Goal: Information Seeking & Learning: Learn about a topic

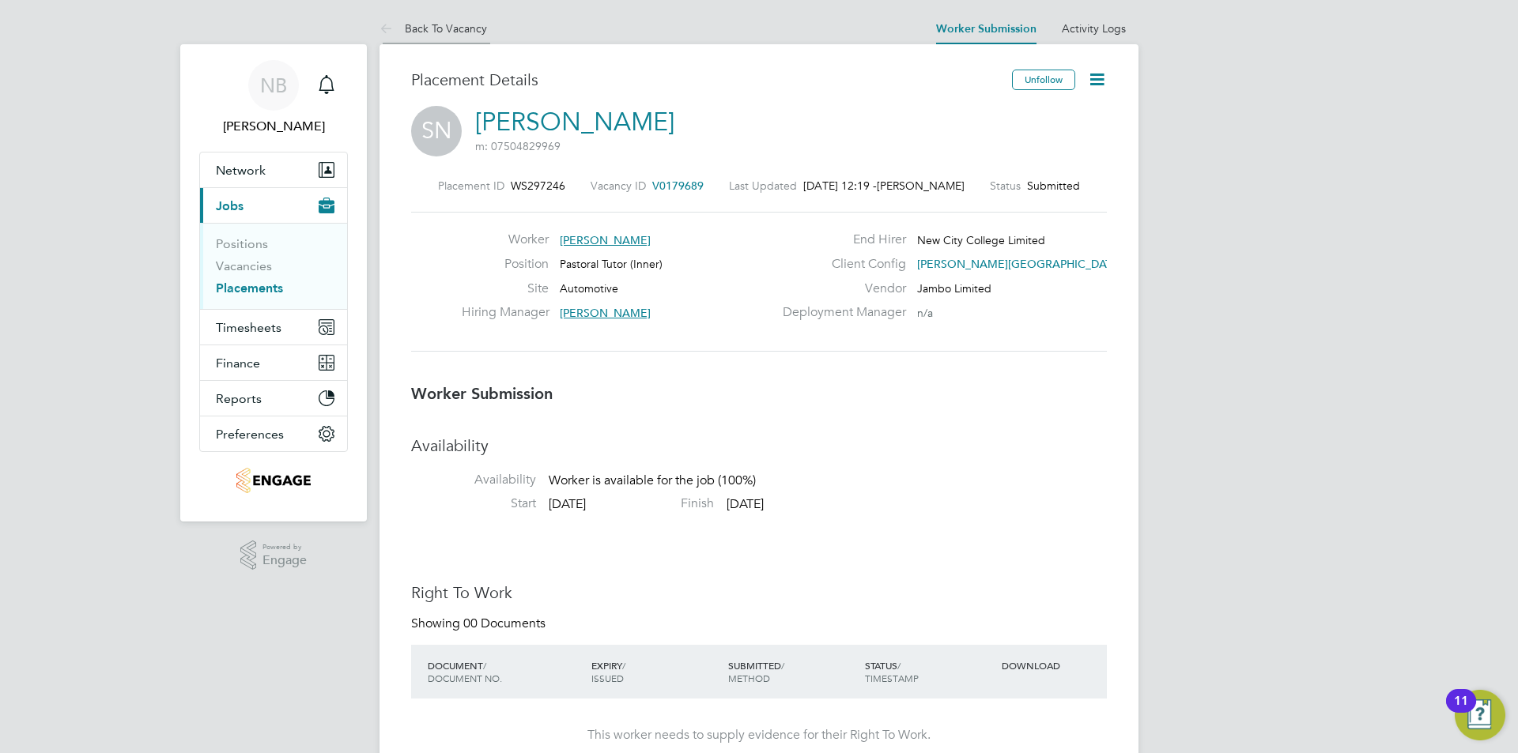
click at [410, 25] on link "Back To Vacancy" at bounding box center [432, 28] width 107 height 14
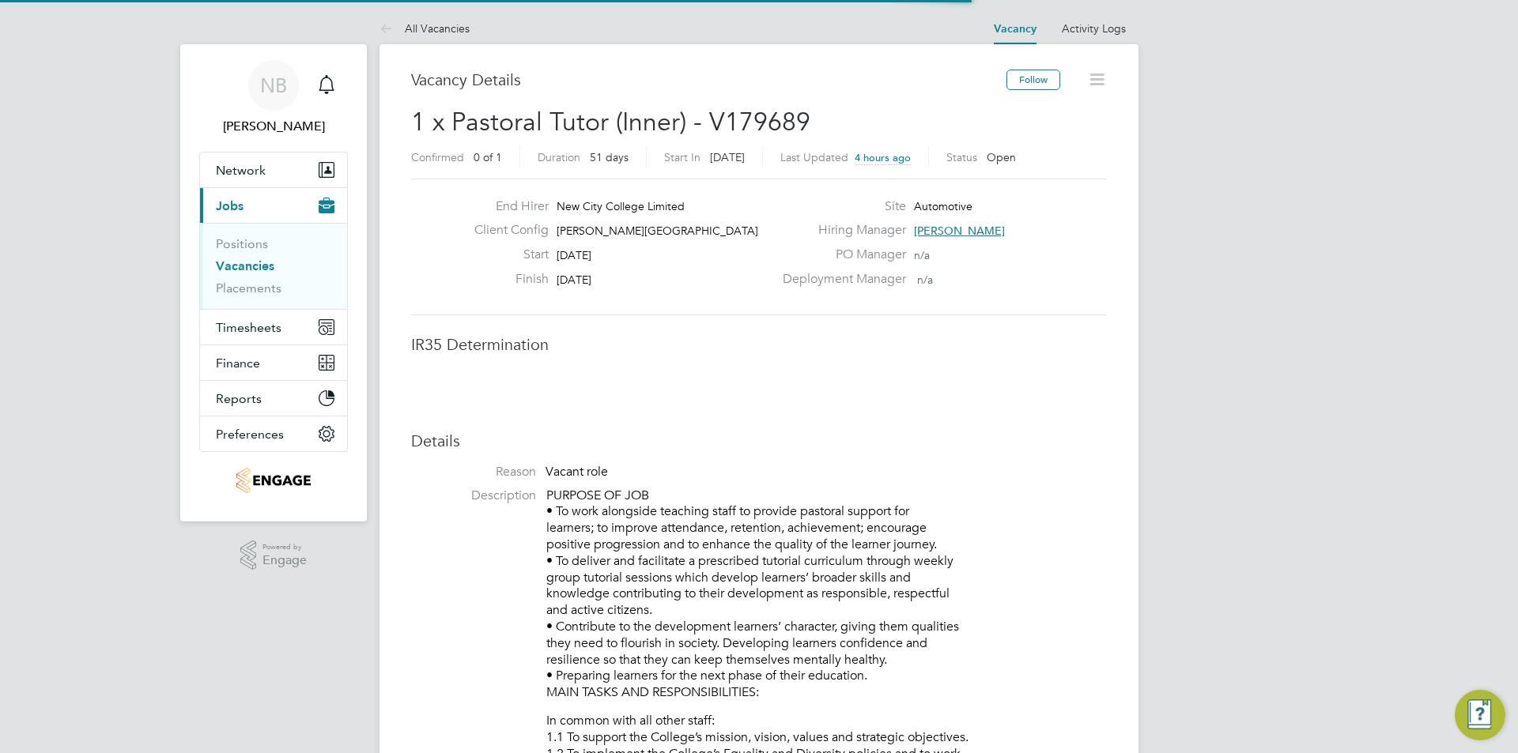
scroll to position [8, 8]
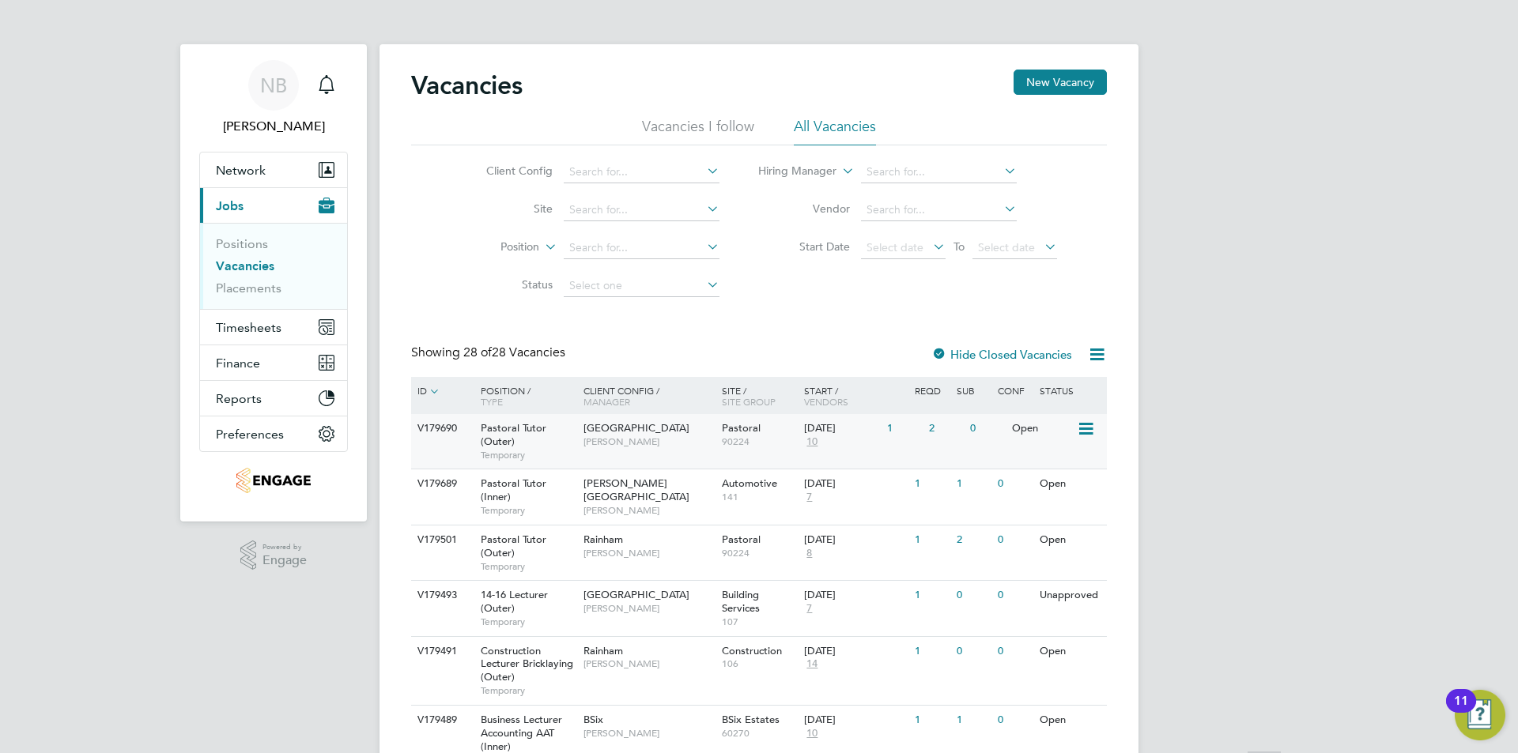
scroll to position [158, 0]
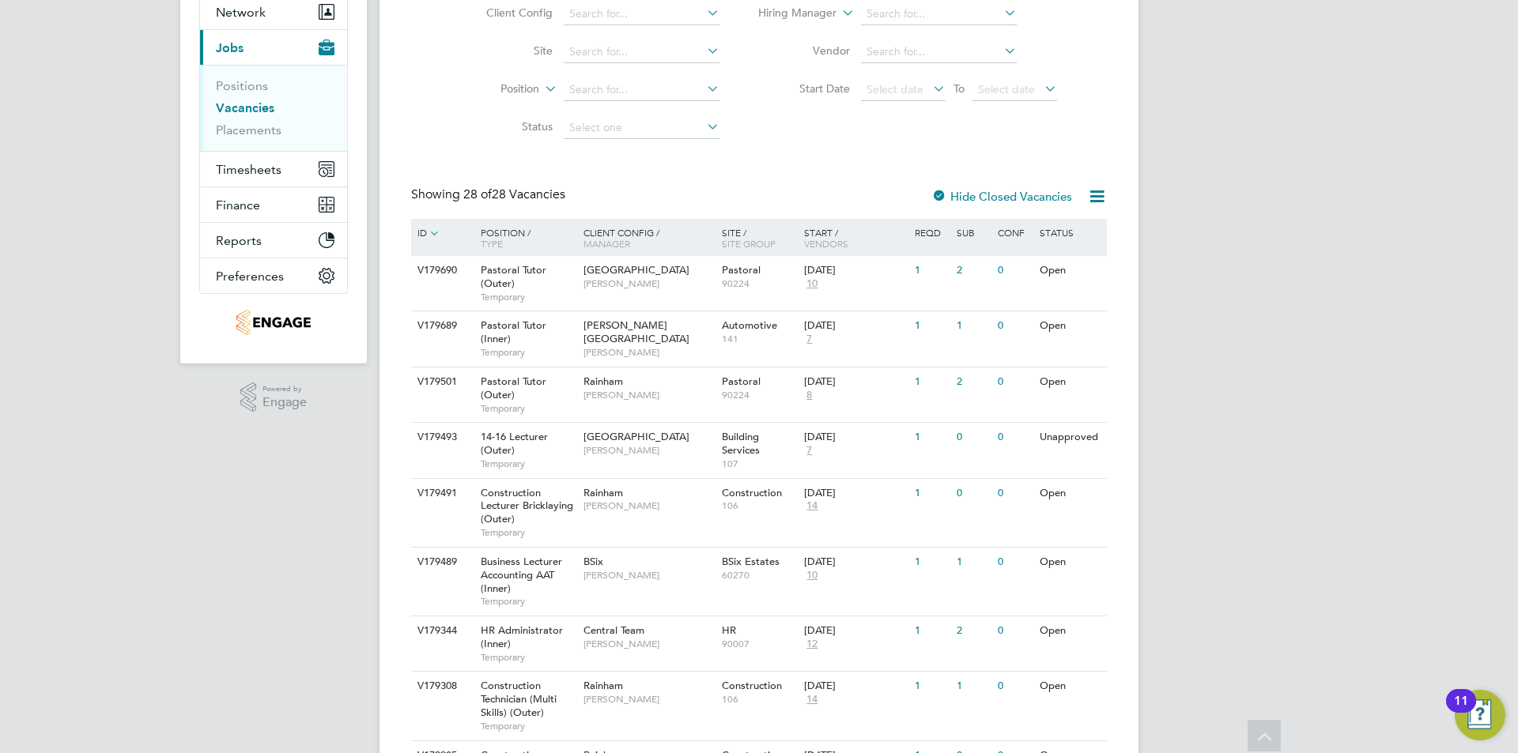
click at [511, 255] on div "Position / Type" at bounding box center [524, 238] width 111 height 38
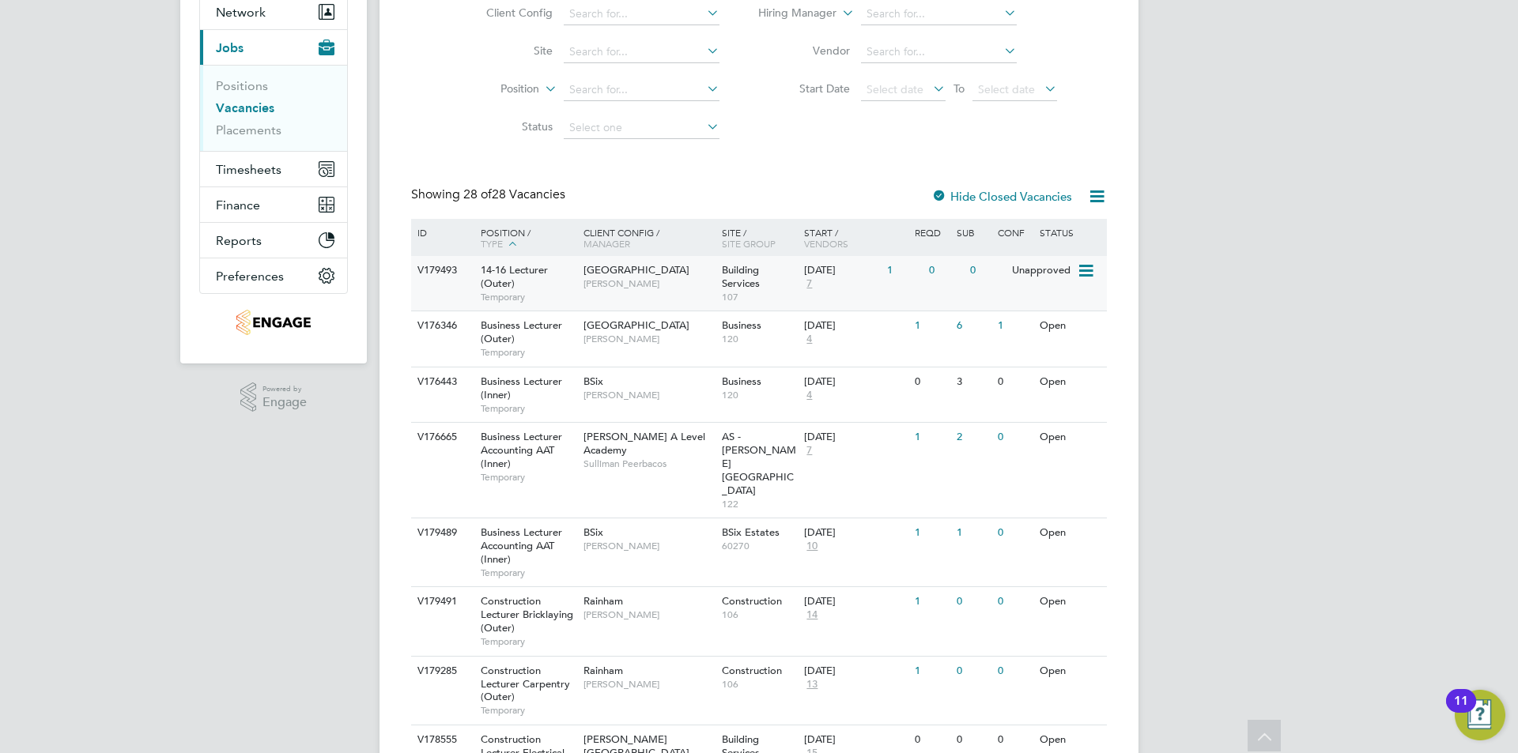
click at [498, 284] on span "14-16 Lecturer (Outer)" at bounding box center [514, 276] width 67 height 27
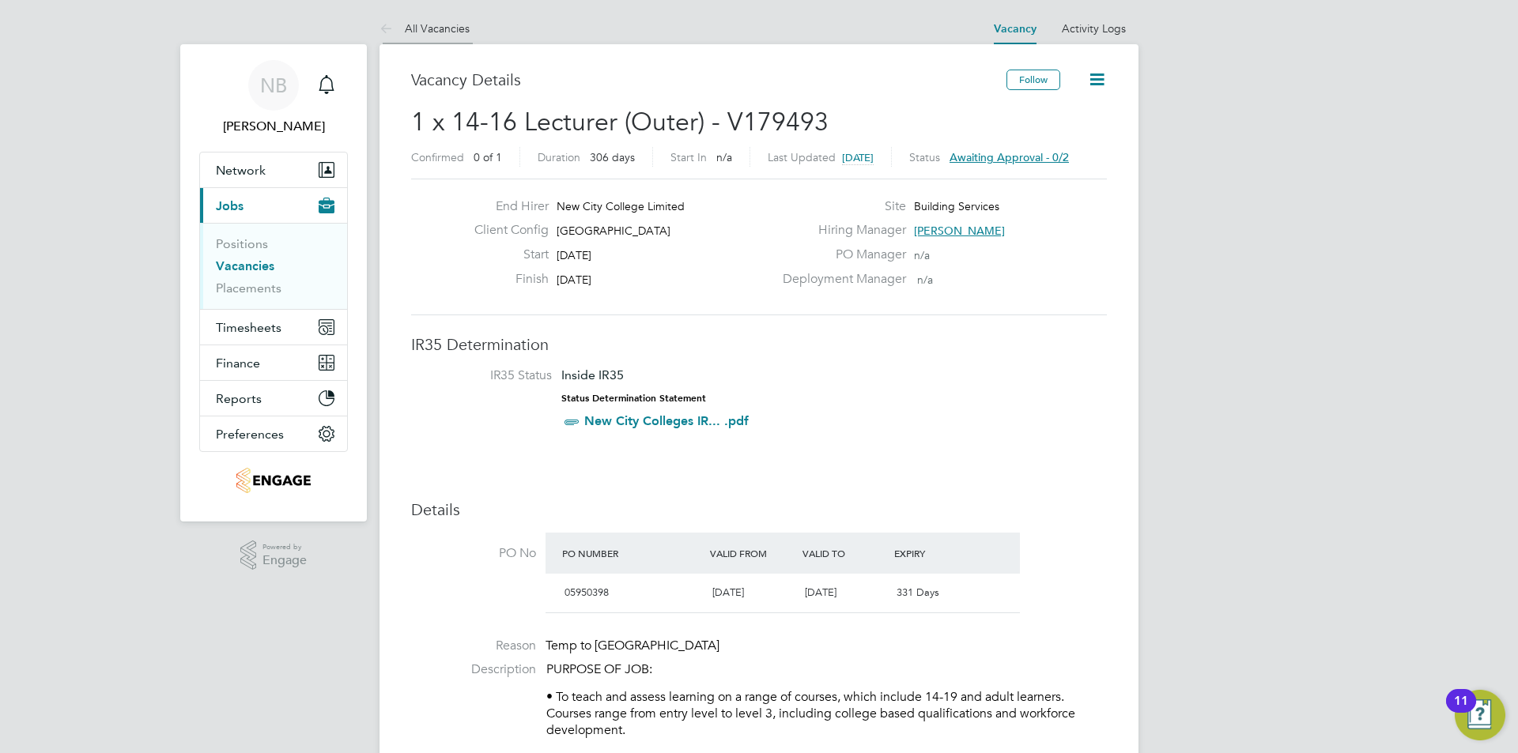
click at [385, 28] on icon at bounding box center [389, 30] width 20 height 20
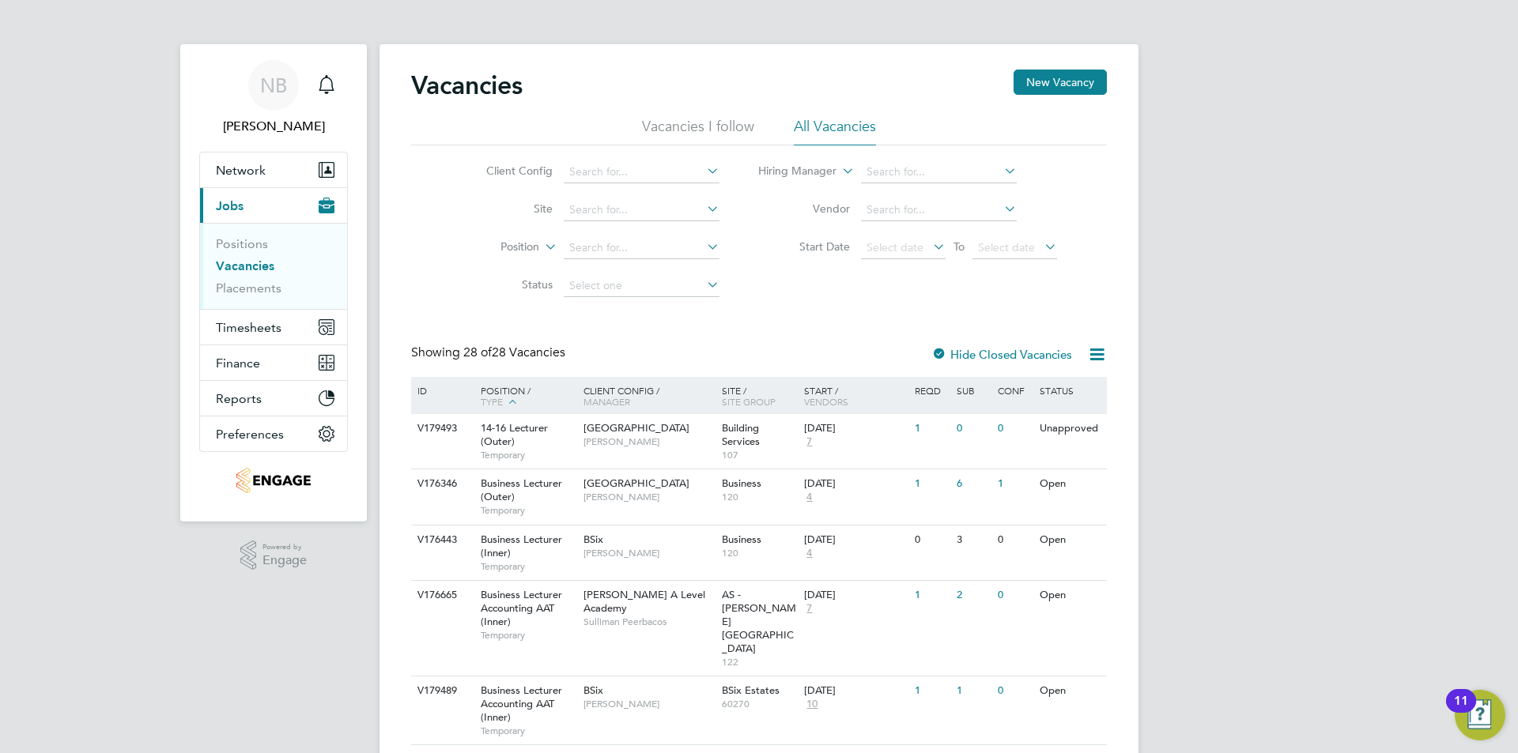
click at [423, 395] on div "ID" at bounding box center [440, 390] width 55 height 27
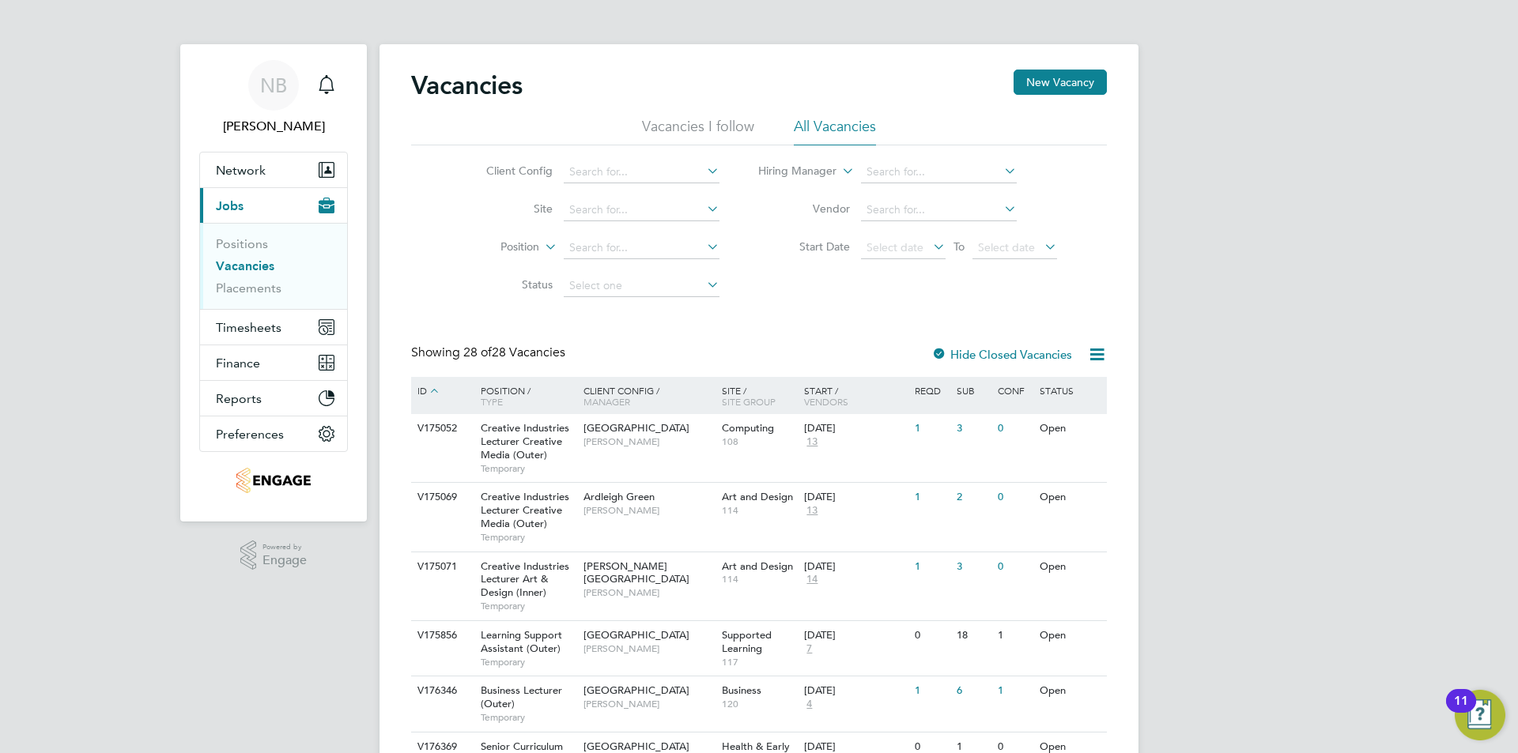
click at [423, 395] on div "ID" at bounding box center [440, 391] width 55 height 28
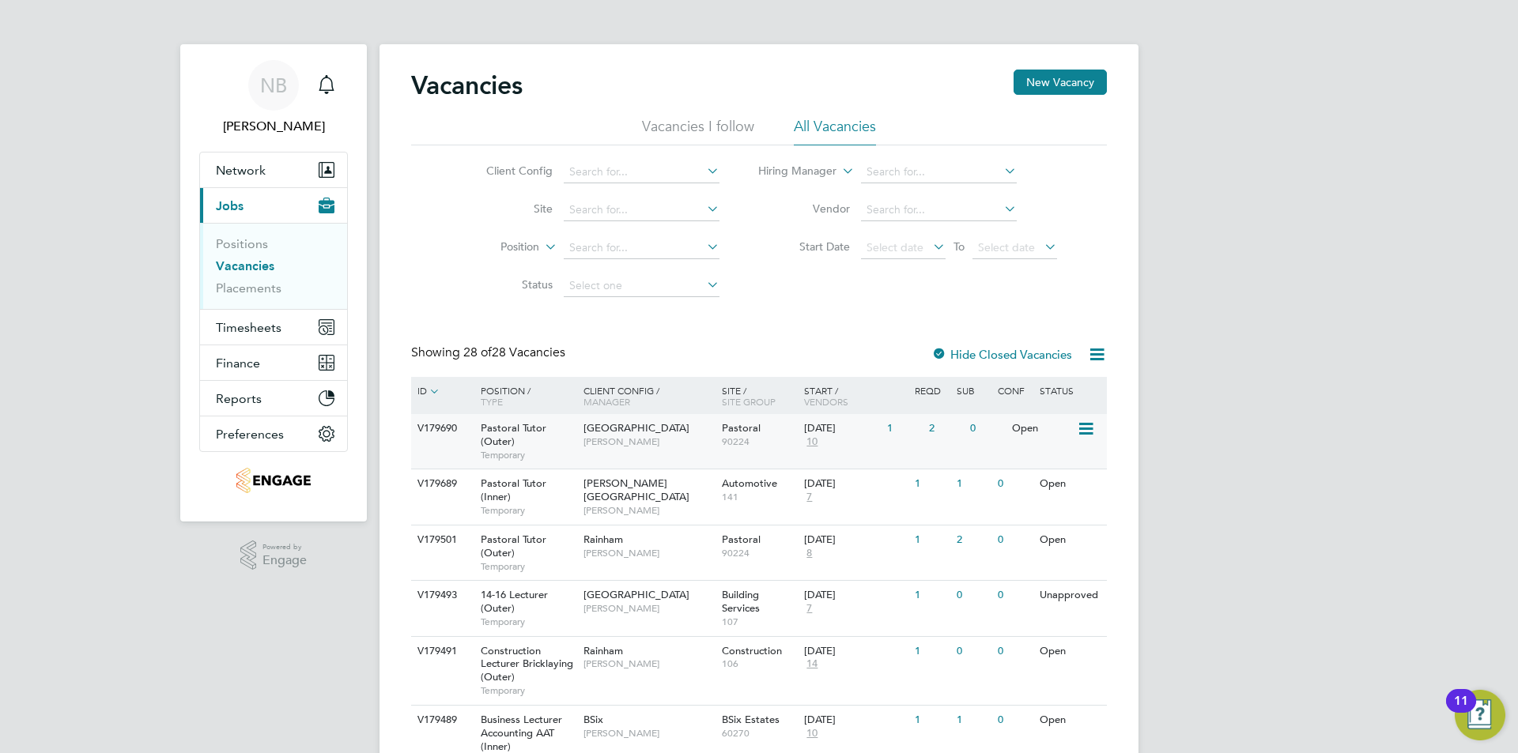
click at [458, 431] on div "V179690" at bounding box center [440, 428] width 55 height 29
click at [513, 487] on span "Pastoral Tutor (Inner)" at bounding box center [514, 490] width 66 height 27
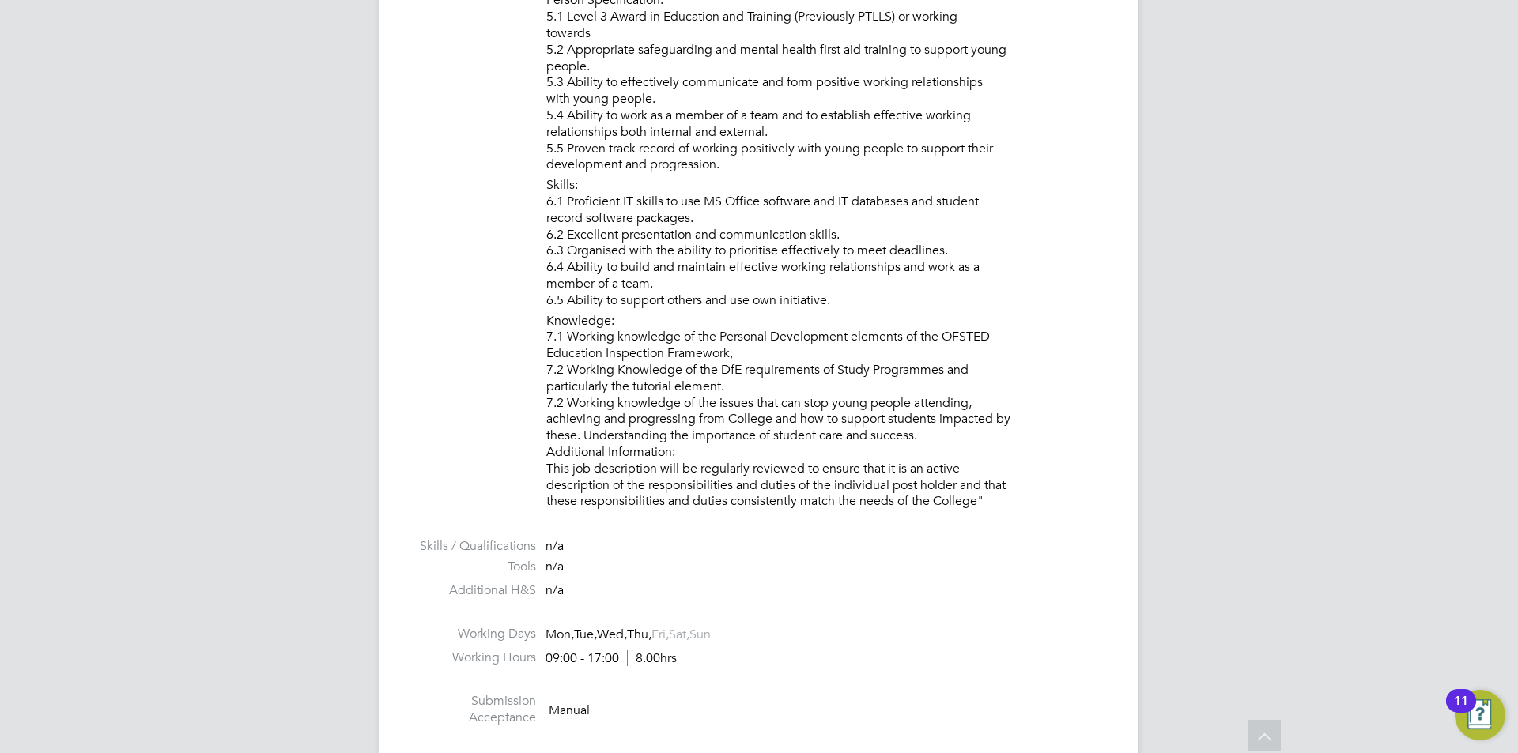
scroll to position [1502, 0]
